Goal: Task Accomplishment & Management: Complete application form

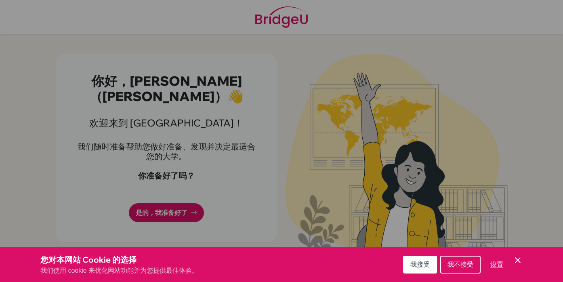
click at [306, 72] on div "Cookie偏好设置" at bounding box center [281, 141] width 563 height 282
click at [135, 201] on div "Cookie偏好设置" at bounding box center [281, 141] width 563 height 282
click at [416, 265] on font "我接受" at bounding box center [419, 264] width 19 height 7
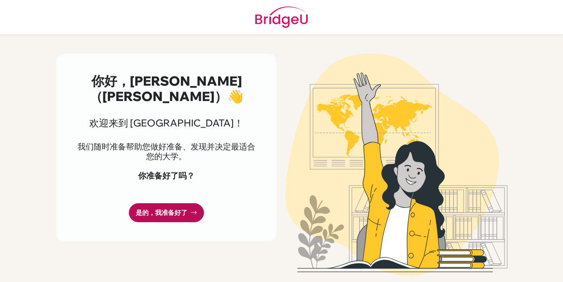
click at [165, 208] on font "是的，我准备好了" at bounding box center [162, 212] width 52 height 8
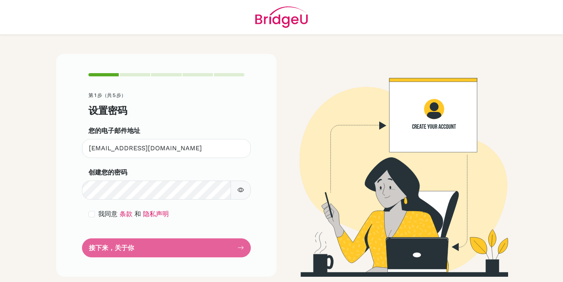
scroll to position [2, 0]
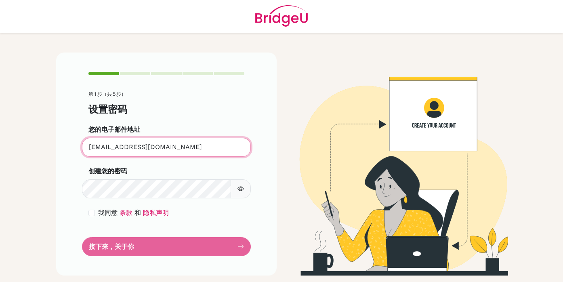
click at [185, 150] on input "[EMAIL_ADDRESS][DOMAIN_NAME]" at bounding box center [166, 147] width 169 height 19
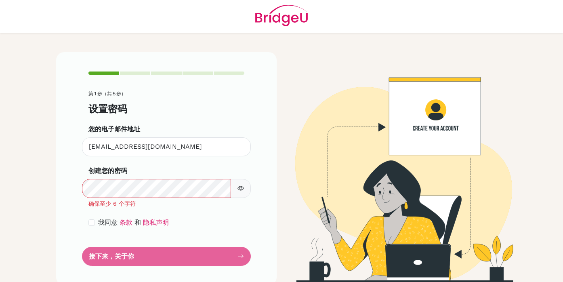
click at [242, 192] on button "button" at bounding box center [241, 188] width 20 height 19
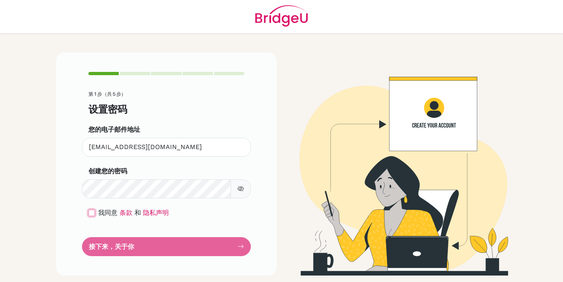
click at [92, 212] on input "checkbox" at bounding box center [91, 213] width 6 height 6
checkbox input "true"
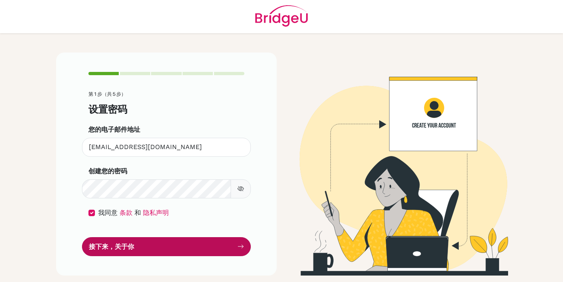
click at [110, 242] on font "接下来，关于你" at bounding box center [111, 246] width 45 height 8
